Goal: Transaction & Acquisition: Download file/media

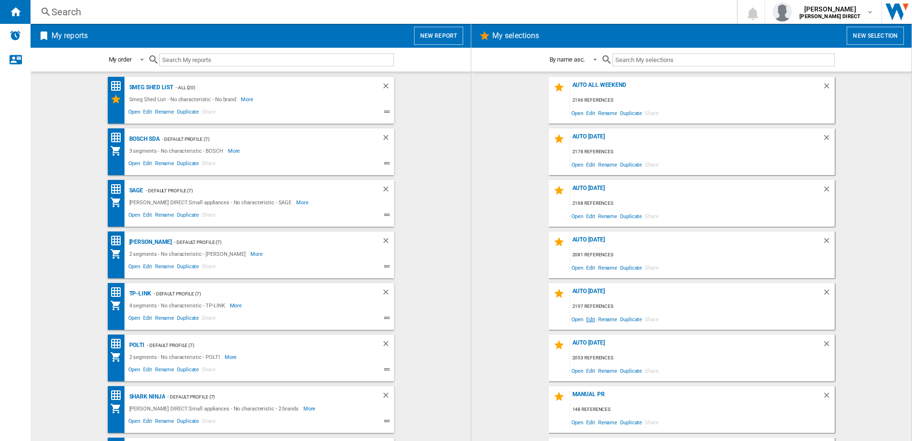
click at [590, 321] on span "Edit" at bounding box center [591, 319] width 12 height 13
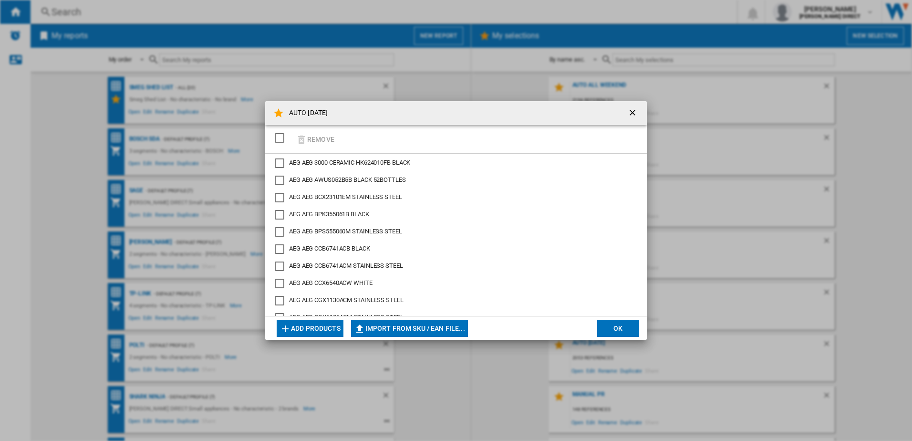
click at [282, 138] on div "SELECTIONS.EDITION_POPUP.SELECT_DESELECT" at bounding box center [280, 138] width 10 height 10
click at [321, 140] on button "Remove" at bounding box center [315, 139] width 44 height 22
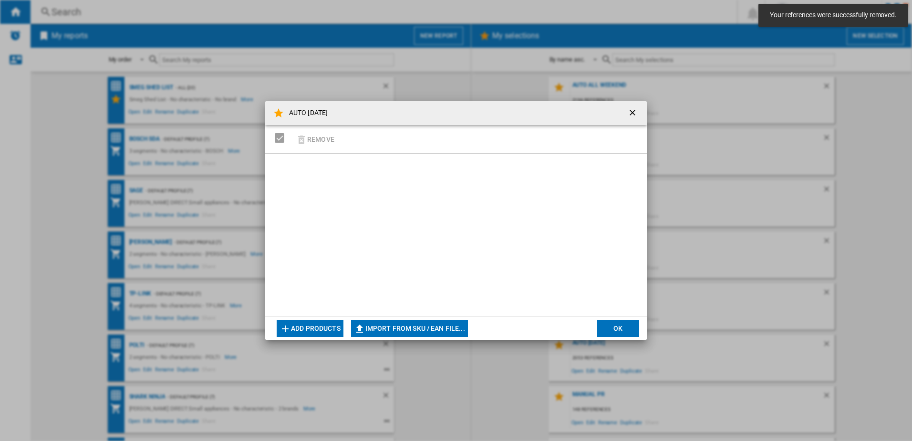
click at [399, 324] on button "Import from SKU / EAN file..." at bounding box center [409, 328] width 117 height 17
type input "**********"
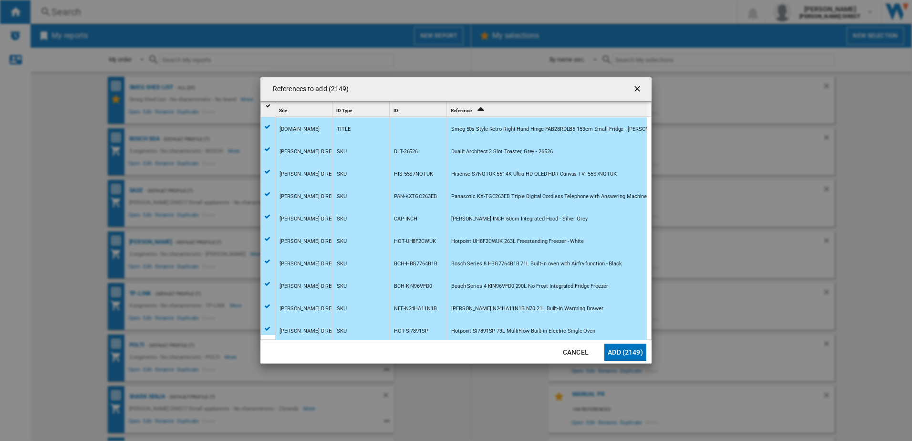
click at [619, 358] on button "Add (2149)" at bounding box center [626, 352] width 42 height 17
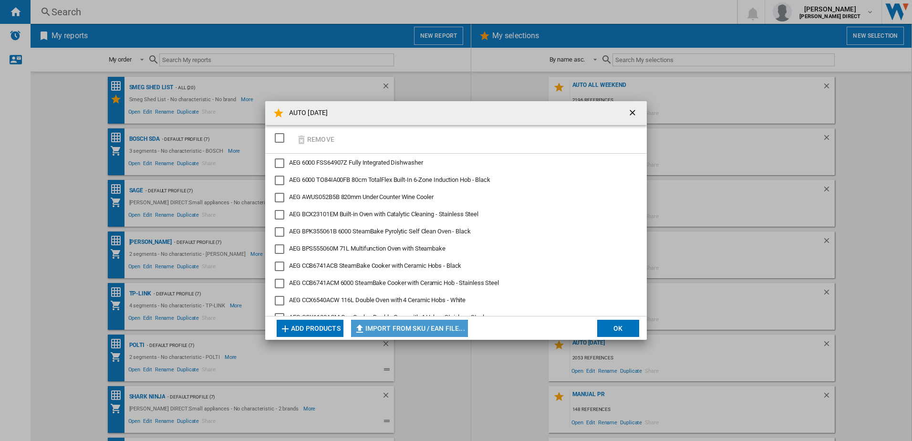
click at [435, 327] on button "Import from SKU / EAN file..." at bounding box center [409, 328] width 117 height 17
click at [630, 324] on button "OK" at bounding box center [618, 328] width 42 height 17
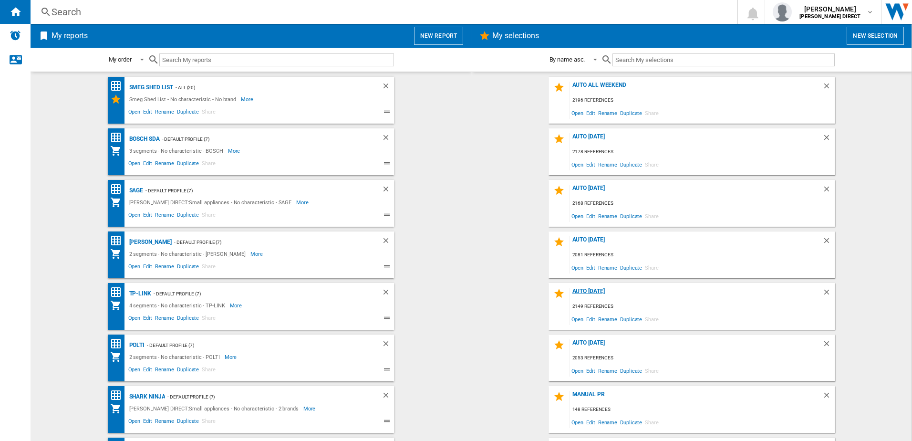
click at [589, 290] on div "AUTO [DATE]" at bounding box center [696, 294] width 252 height 13
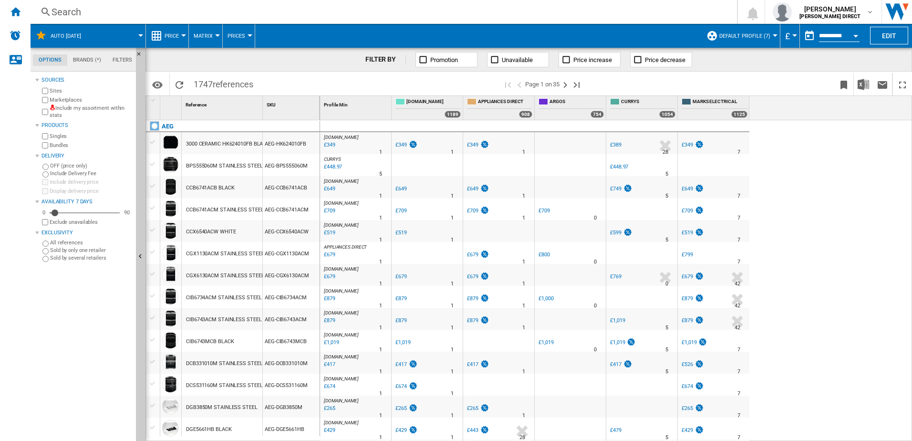
click at [121, 104] on label "Marketplaces" at bounding box center [91, 99] width 83 height 7
click at [55, 113] on label "Include my assortment within stats" at bounding box center [91, 112] width 83 height 15
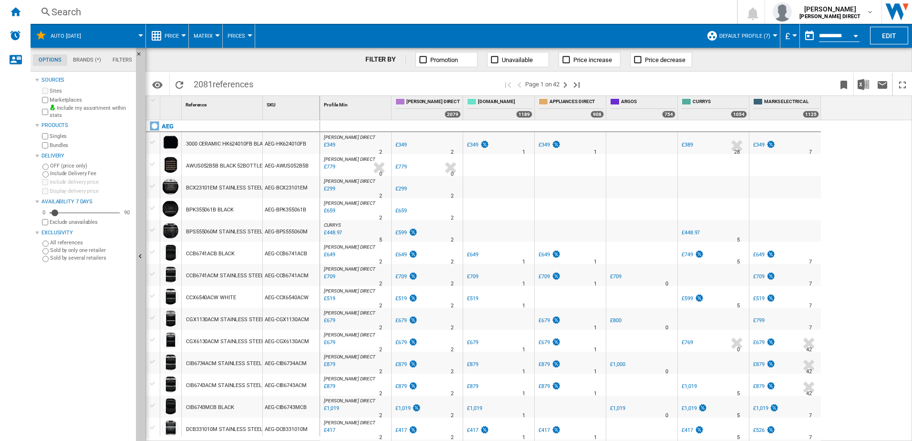
click at [59, 148] on label "Bundles" at bounding box center [91, 145] width 83 height 7
click at [862, 85] on img "Download in Excel" at bounding box center [863, 84] width 11 height 11
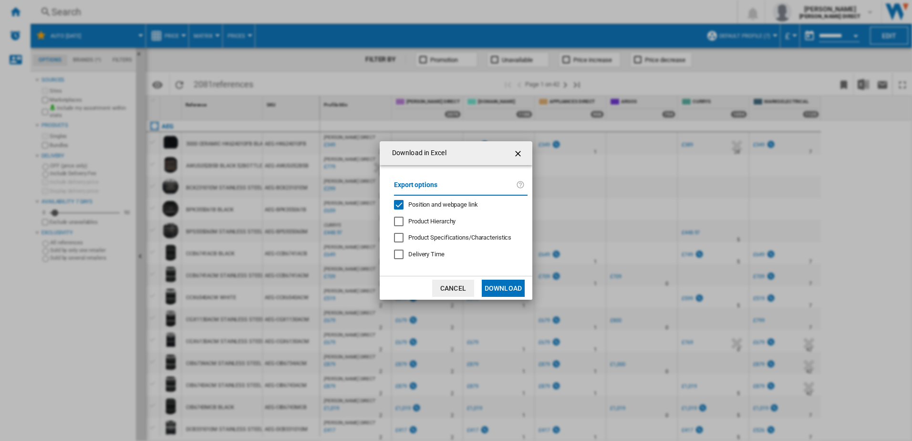
click at [445, 205] on span "Position and webpage link" at bounding box center [443, 204] width 70 height 7
click at [519, 285] on button "Download" at bounding box center [503, 288] width 43 height 17
